Goal: Consume media (video, audio)

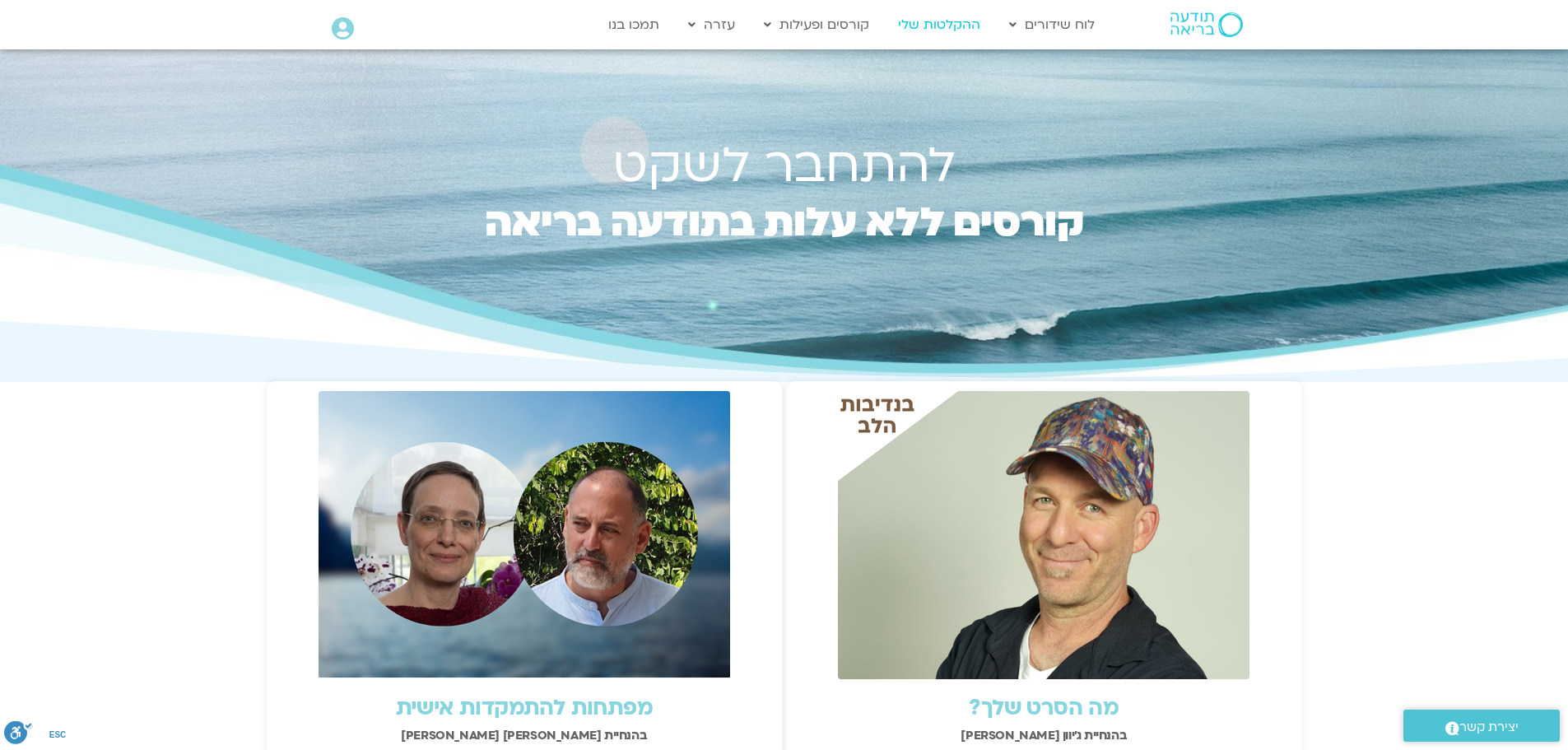
click at [952, 28] on link "ההקלטות שלי" at bounding box center [938, 24] width 99 height 32
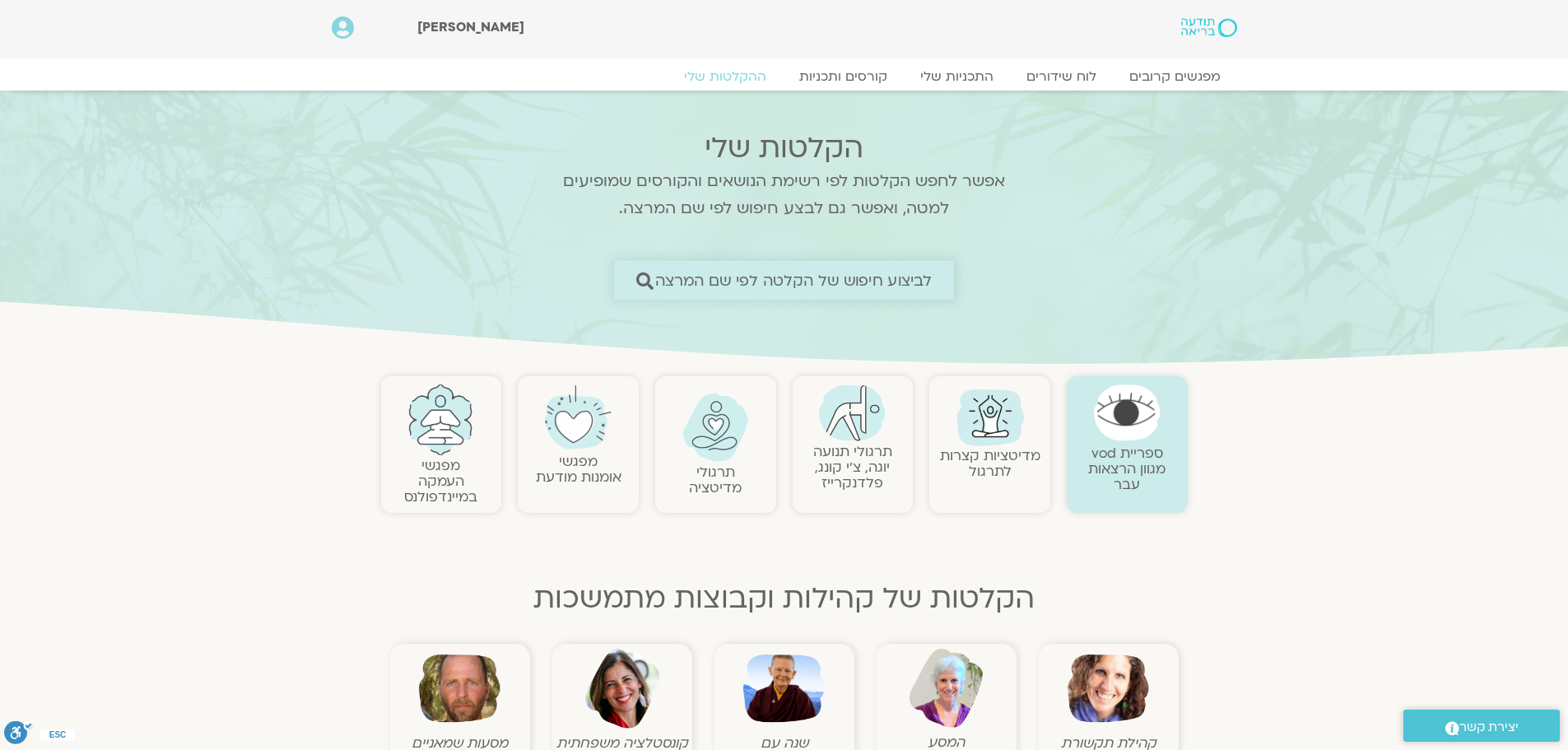
click at [903, 279] on span "לביצוע חיפוש של הקלטה לפי שם המרצה" at bounding box center [794, 280] width 277 height 17
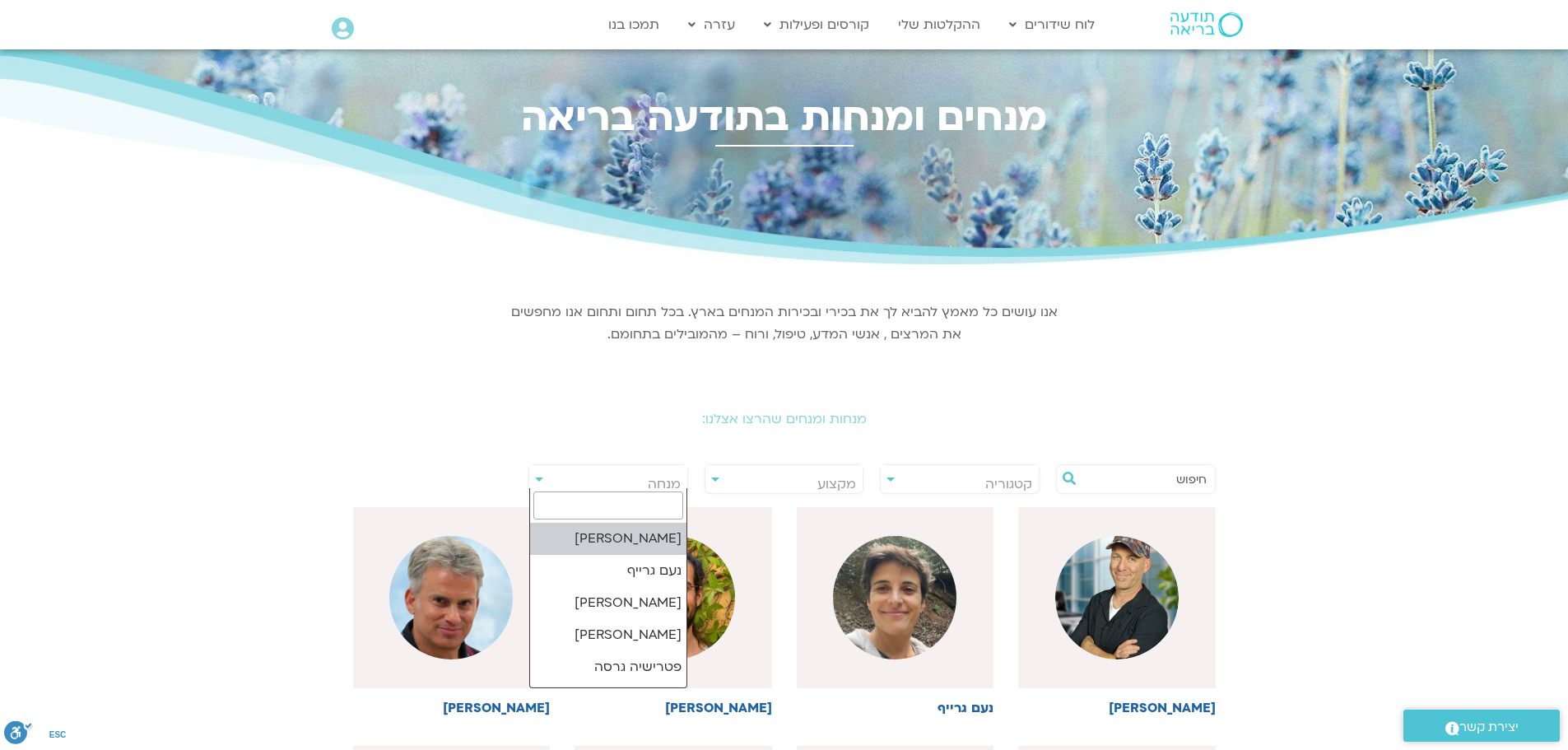
click at [664, 481] on span "מנחה" at bounding box center [664, 484] width 33 height 18
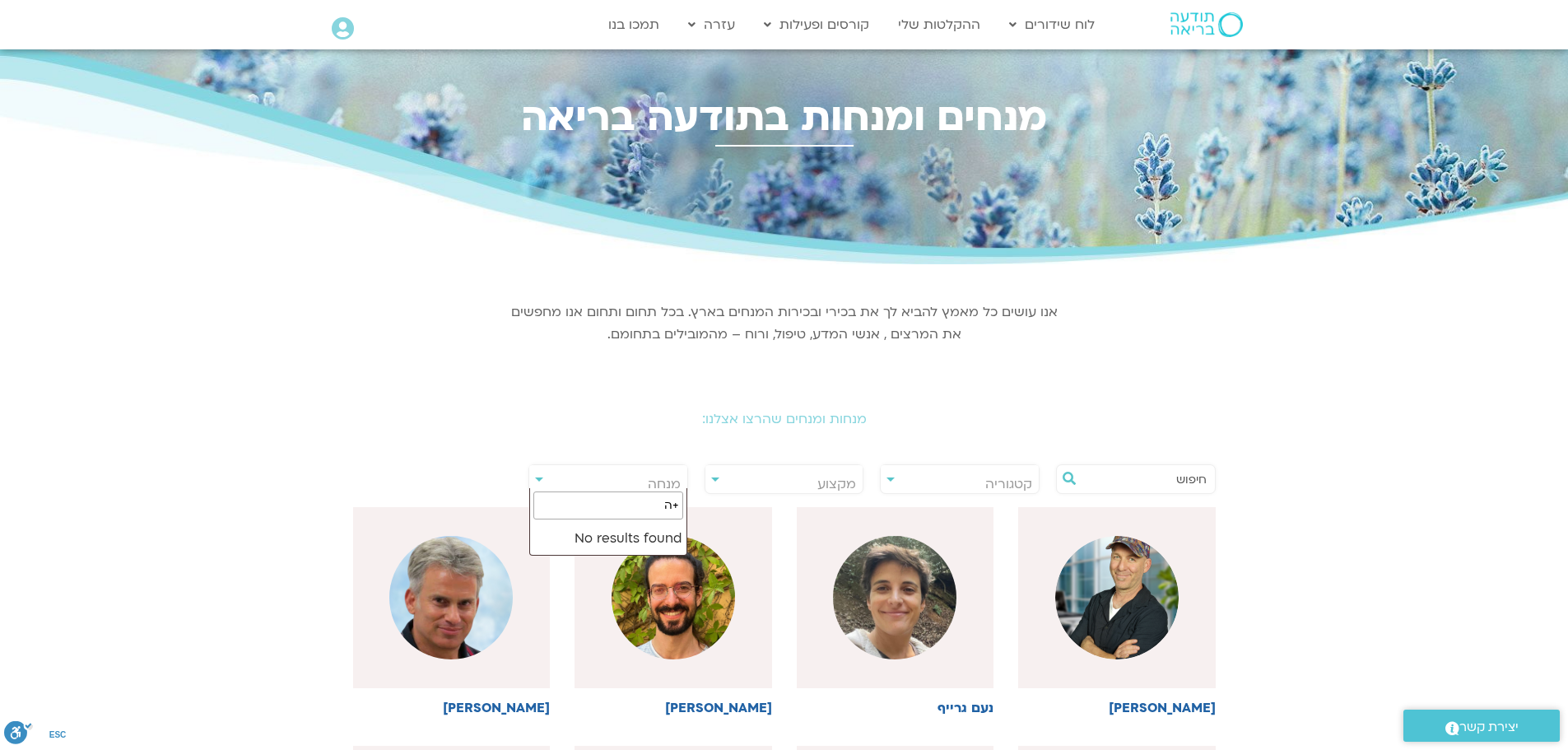
type input "+"
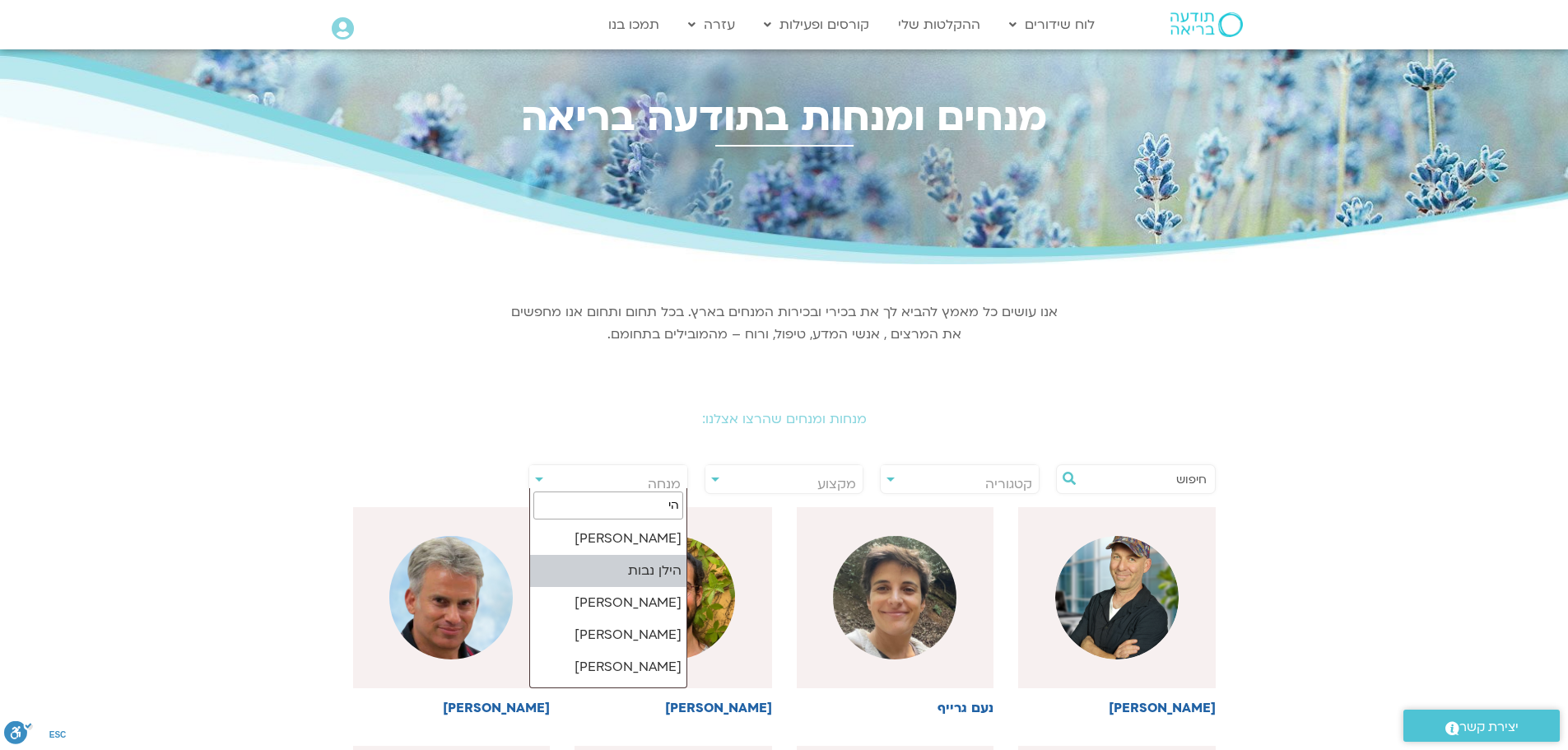
type input "הי"
select select "******"
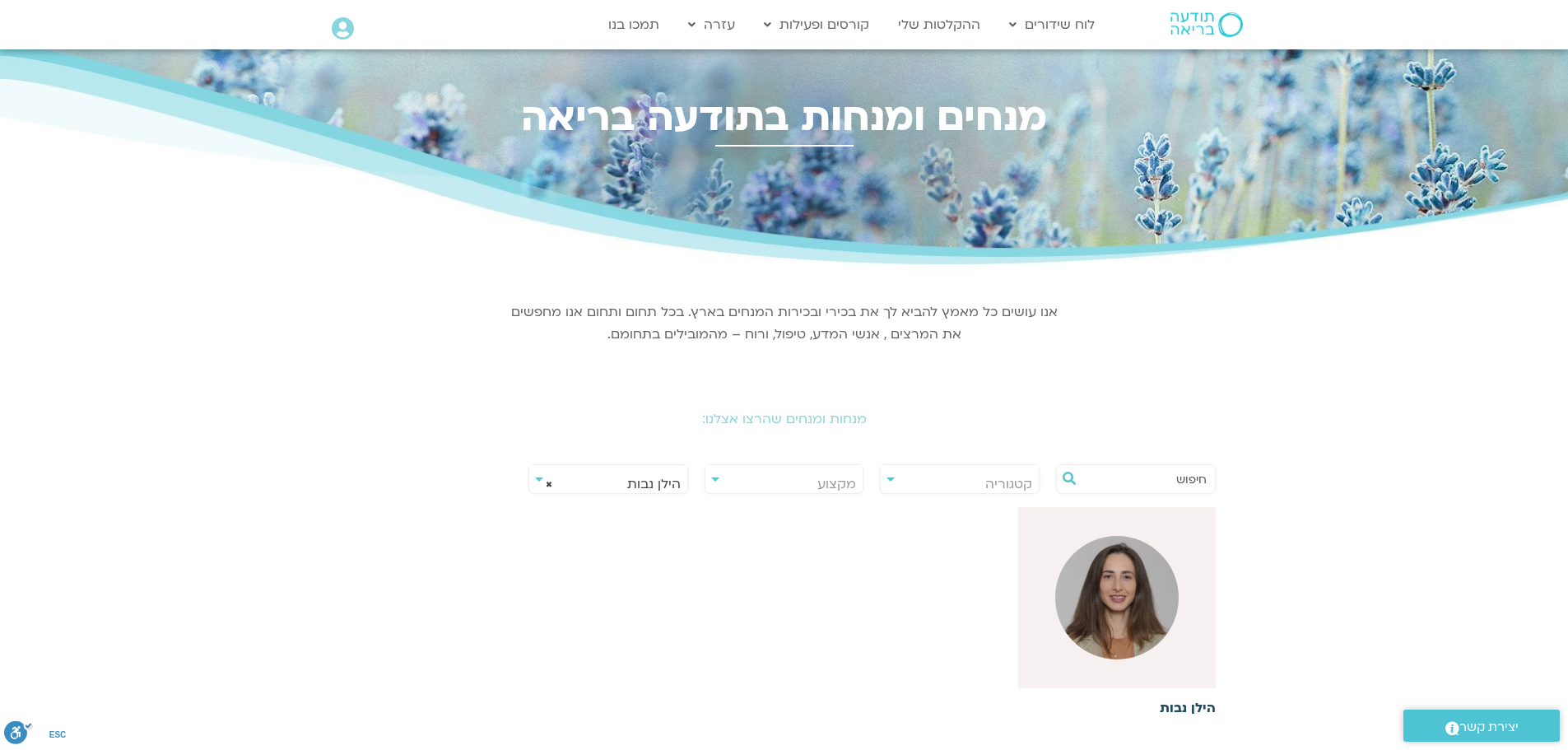
click at [1119, 633] on img at bounding box center [1117, 598] width 123 height 123
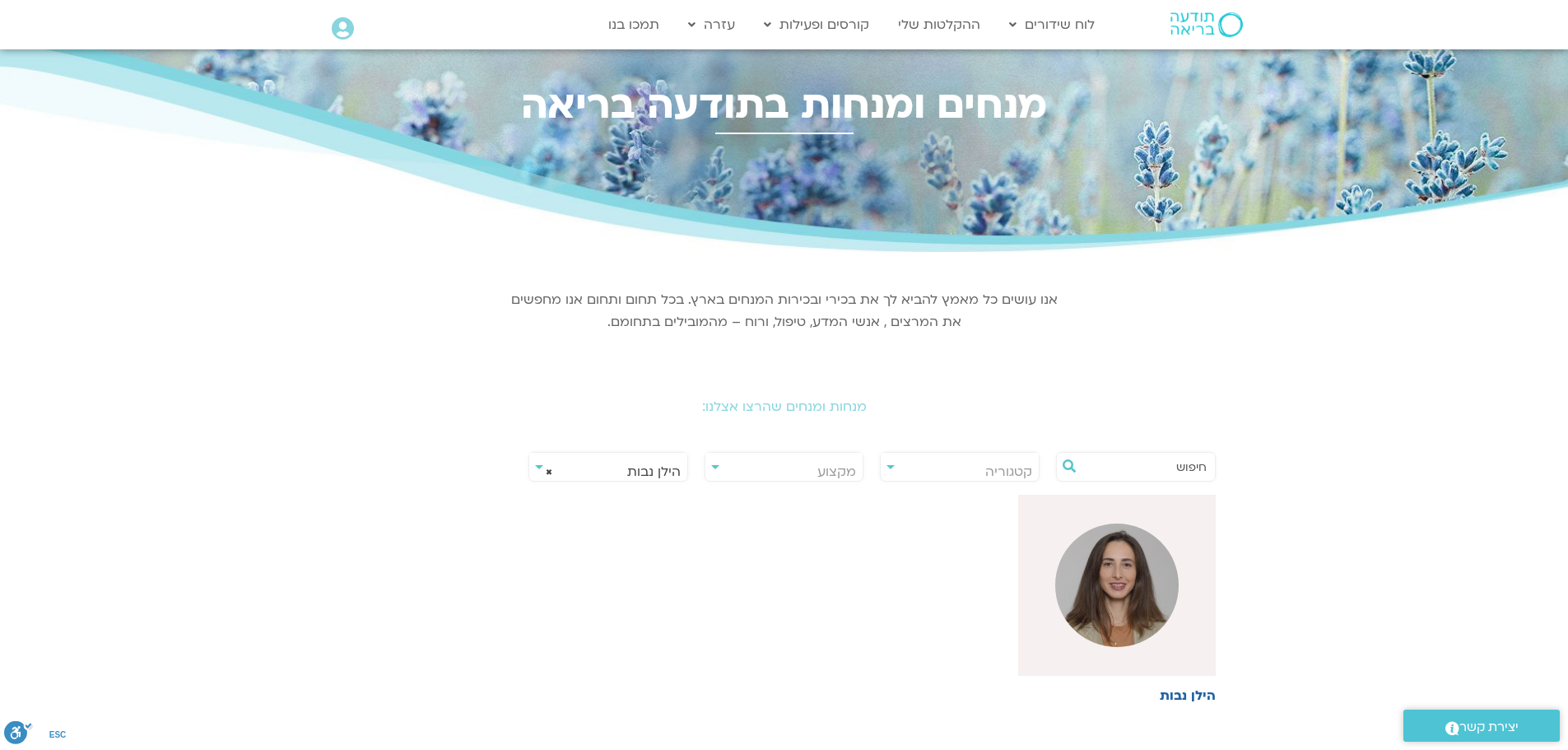
scroll to position [10, 0]
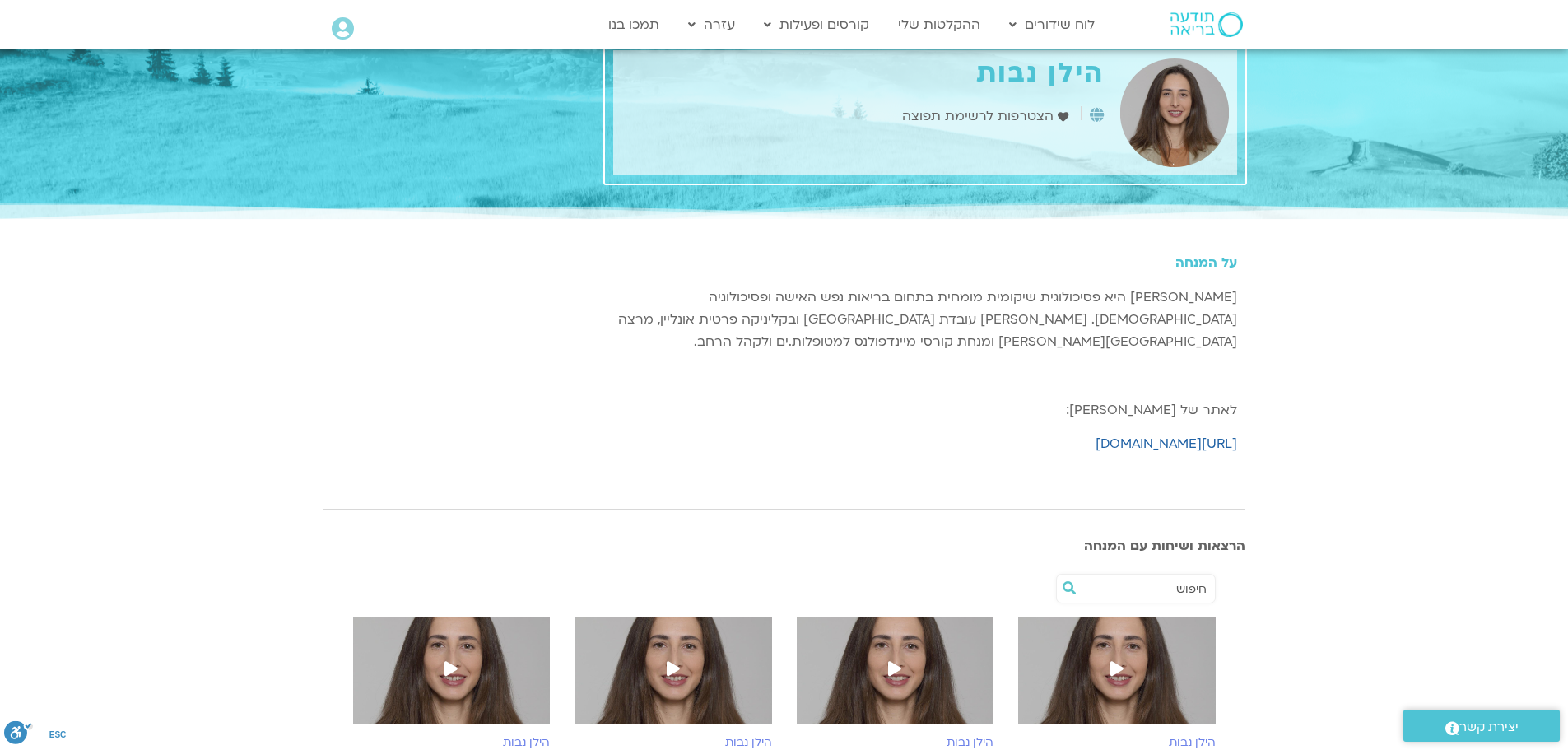
scroll to position [29, 0]
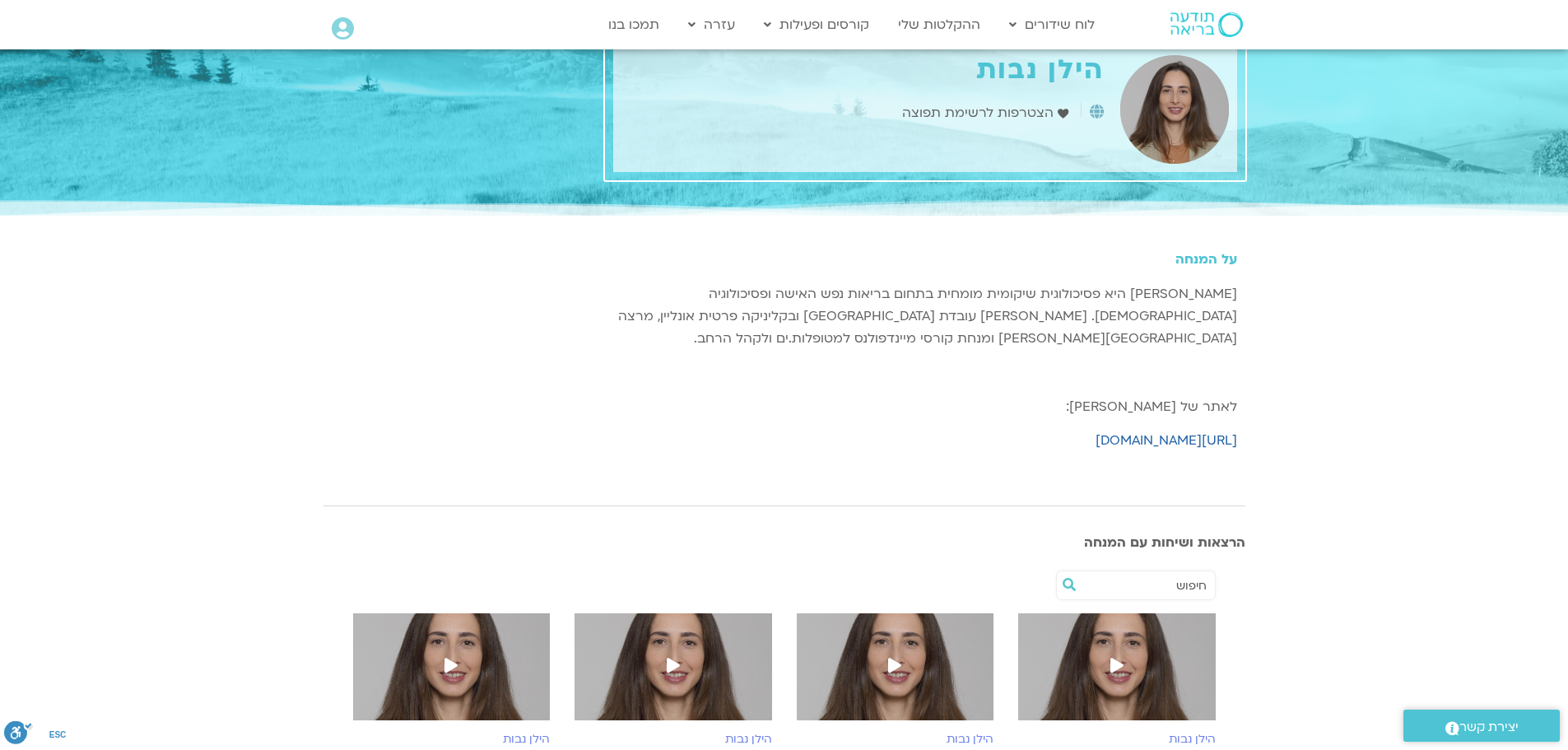
click at [1116, 667] on icon at bounding box center [1117, 665] width 14 height 15
